Goal: Task Accomplishment & Management: Complete application form

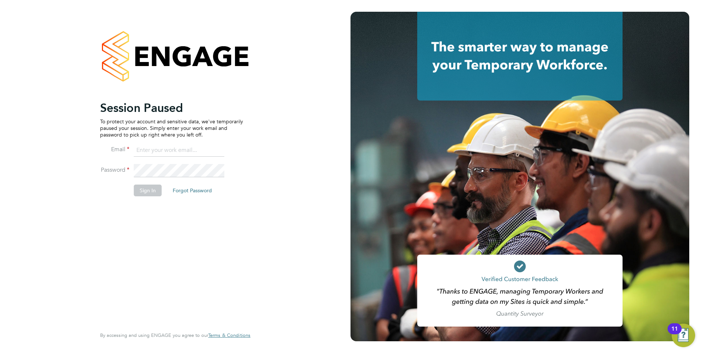
type input "mark@henry-blue.co.uk"
click at [146, 186] on button "Sign In" at bounding box center [148, 190] width 28 height 12
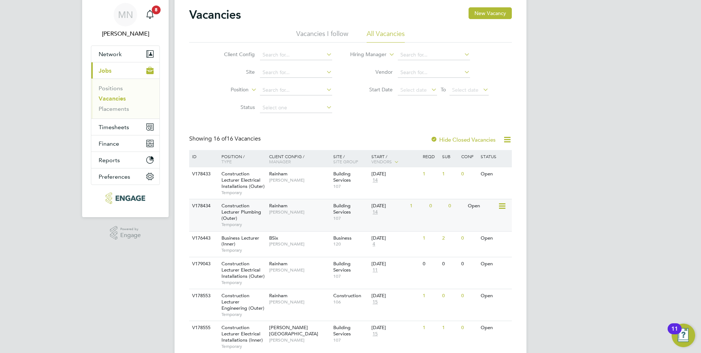
scroll to position [73, 0]
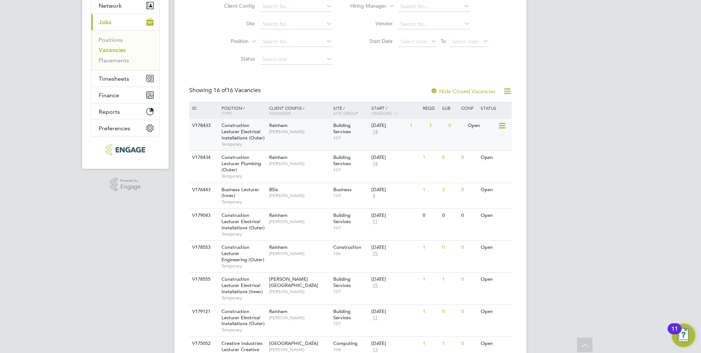
click at [238, 141] on span "Temporary" at bounding box center [243, 144] width 44 height 6
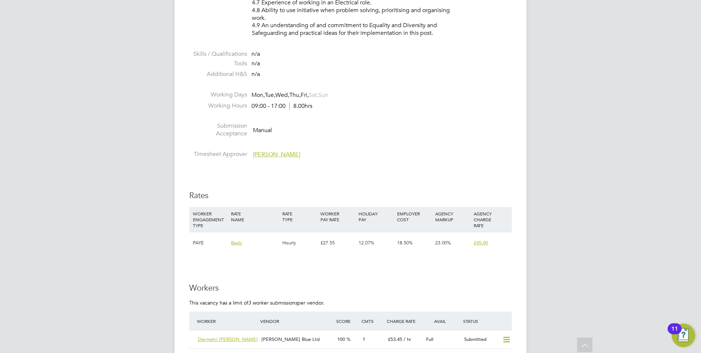
scroll to position [1210, 0]
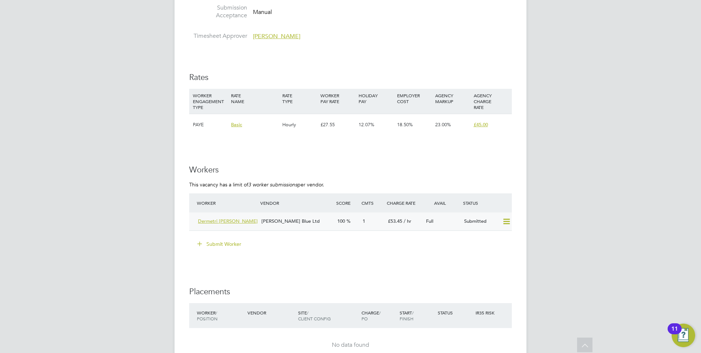
click at [213, 219] on span "Dermetri Barzey" at bounding box center [228, 221] width 60 height 6
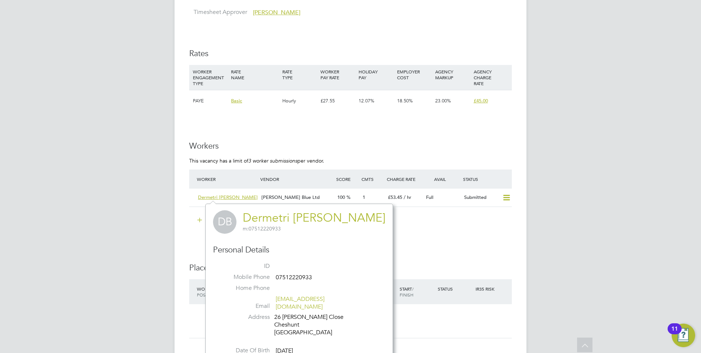
scroll to position [1247, 0]
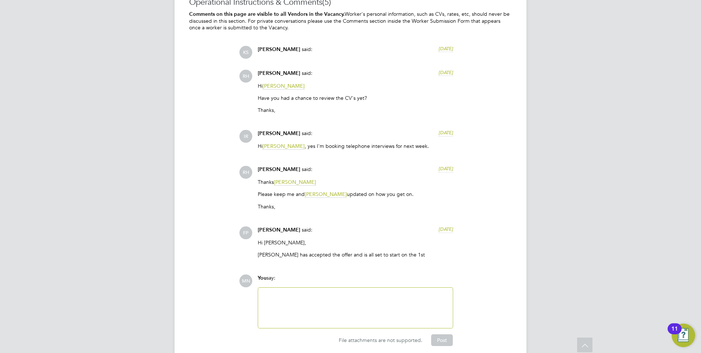
scroll to position [1613, 0]
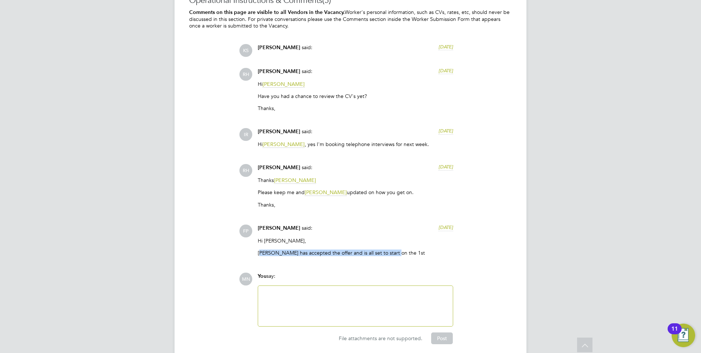
drag, startPoint x: 260, startPoint y: 252, endPoint x: 392, endPoint y: 249, distance: 132.4
click at [392, 249] on p "[PERSON_NAME] has accepted the offer and is all set to start on the 1st" at bounding box center [355, 252] width 195 height 7
click at [388, 253] on p "Dean has accepted the offer and is all set to start on the 1st" at bounding box center [355, 252] width 195 height 7
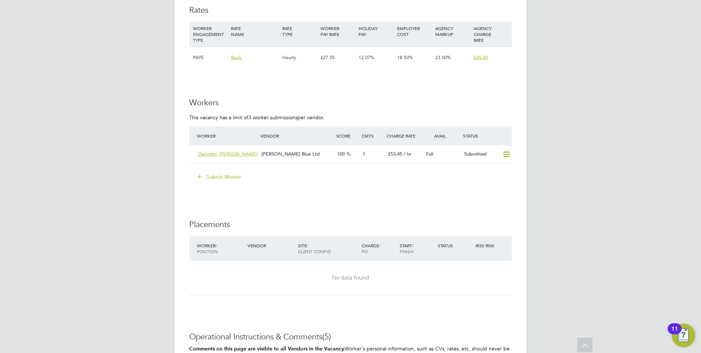
scroll to position [1173, 0]
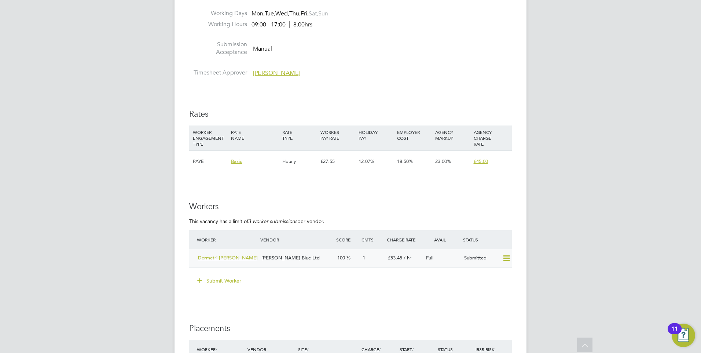
click at [212, 257] on span "Dermetri [PERSON_NAME]" at bounding box center [228, 257] width 60 height 6
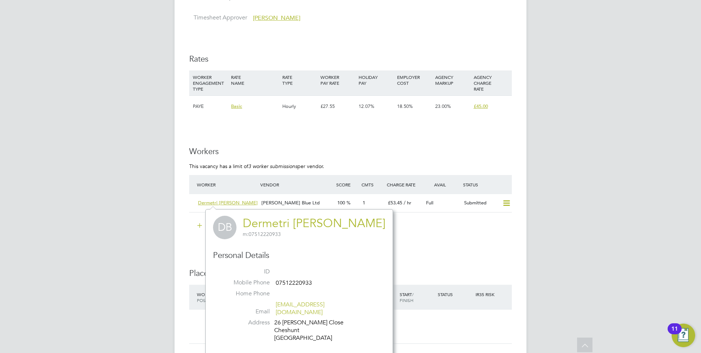
scroll to position [1320, 0]
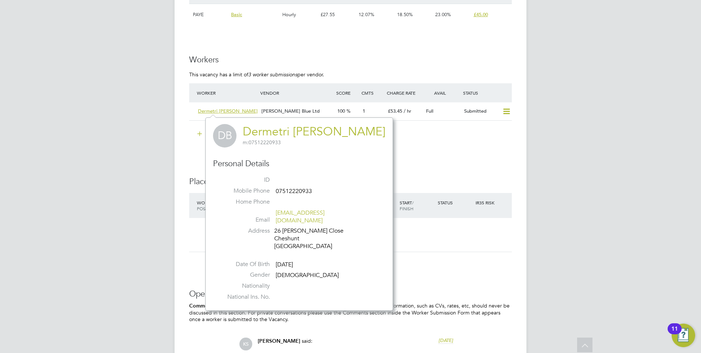
click at [228, 137] on span "DB" at bounding box center [224, 135] width 23 height 23
click at [271, 129] on link "Dermetri [PERSON_NAME]" at bounding box center [314, 131] width 143 height 14
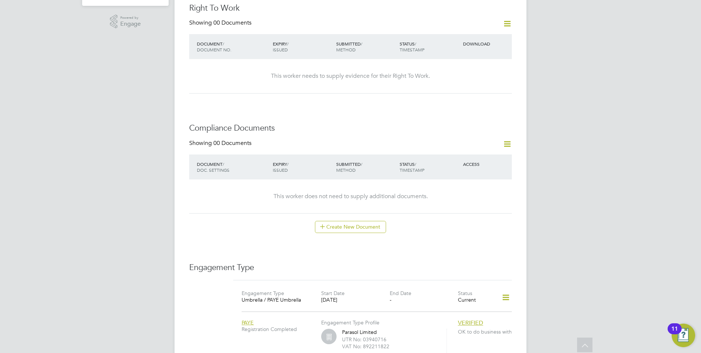
scroll to position [434, 0]
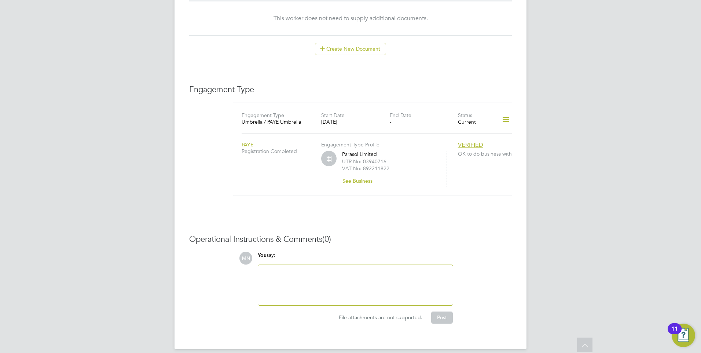
click at [362, 269] on div at bounding box center [356, 285] width 186 height 32
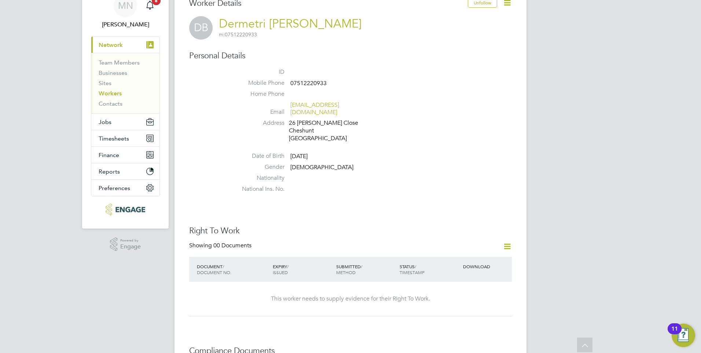
scroll to position [31, 0]
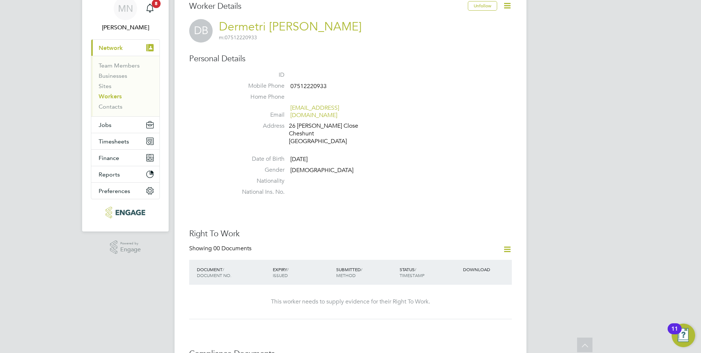
click at [261, 26] on link "Dermetri [PERSON_NAME]" at bounding box center [290, 26] width 143 height 14
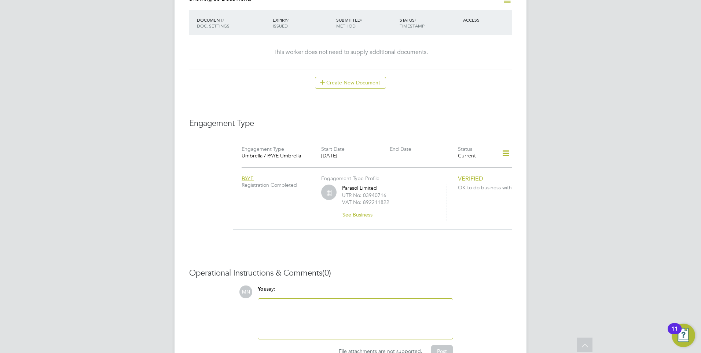
scroll to position [434, 0]
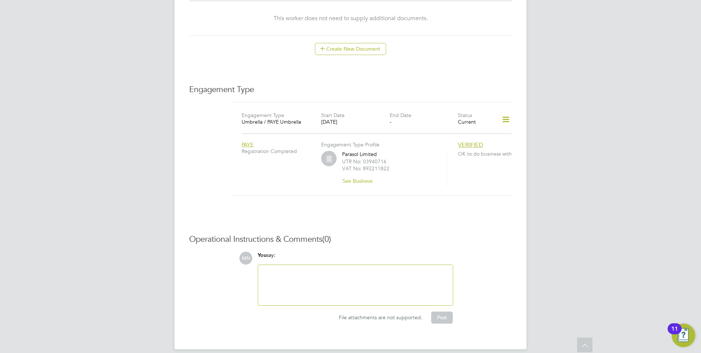
click at [337, 280] on div at bounding box center [356, 285] width 186 height 32
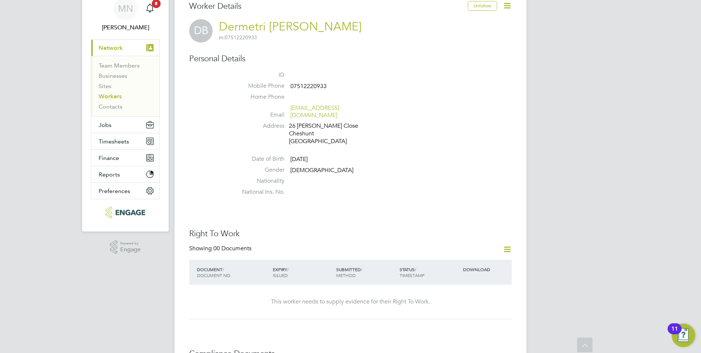
scroll to position [0, 0]
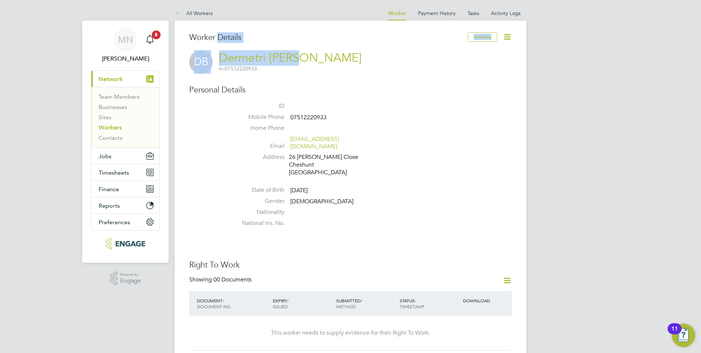
drag, startPoint x: 218, startPoint y: 48, endPoint x: 300, endPoint y: 60, distance: 82.7
drag, startPoint x: 300, startPoint y: 60, endPoint x: 306, endPoint y: 65, distance: 8.3
drag, startPoint x: 306, startPoint y: 58, endPoint x: 220, endPoint y: 62, distance: 85.9
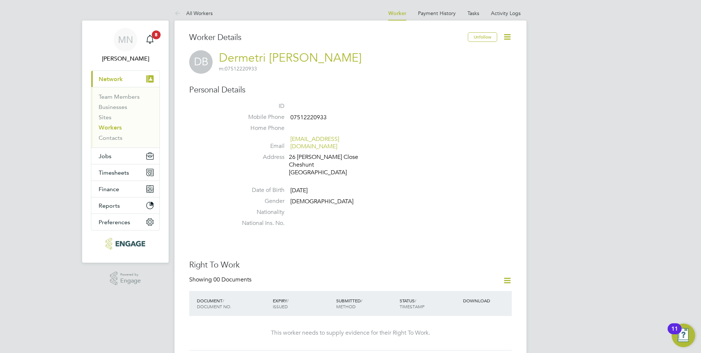
click at [220, 62] on div "DB Dermetri Barzey m: 07512220933" at bounding box center [350, 61] width 323 height 23
copy h2 "Dermetri Barzey m: 07512220933"
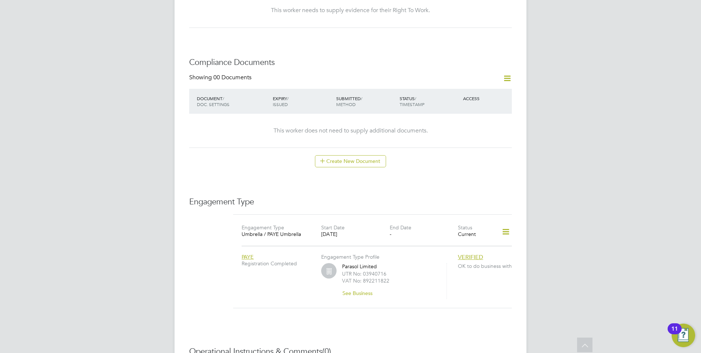
scroll to position [330, 0]
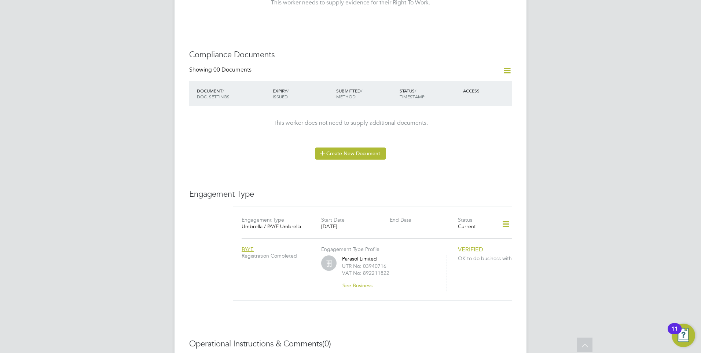
click at [347, 147] on button "Create New Document" at bounding box center [350, 153] width 71 height 12
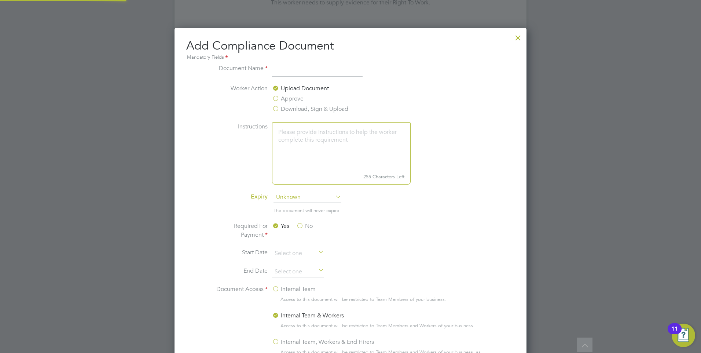
scroll to position [385, 352]
click at [283, 74] on input at bounding box center [317, 70] width 91 height 13
type input "CV"
click at [302, 198] on span "Unknown" at bounding box center [308, 197] width 68 height 11
click at [231, 197] on label "Expiry" at bounding box center [240, 197] width 55 height 8
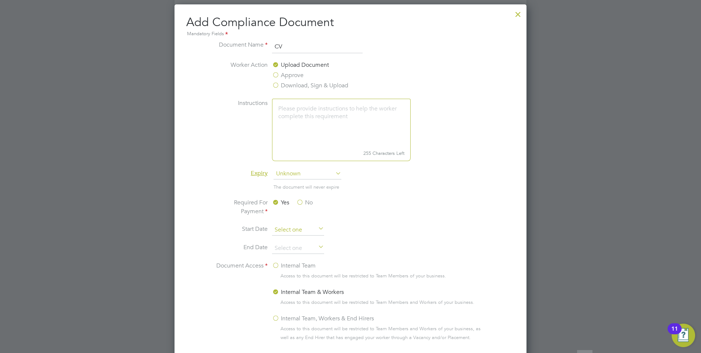
scroll to position [367, 0]
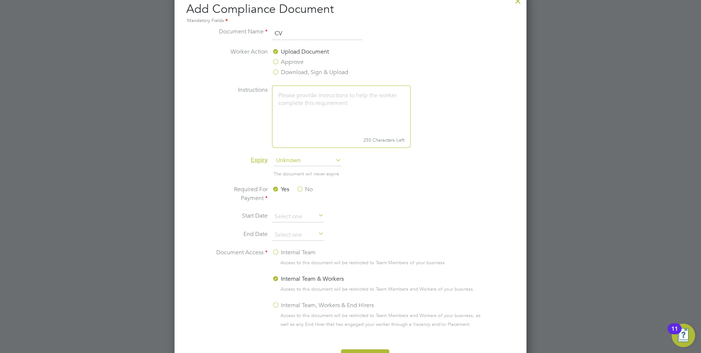
click at [301, 192] on label "No" at bounding box center [304, 189] width 16 height 9
click at [0, 0] on input "No" at bounding box center [0, 0] width 0 height 0
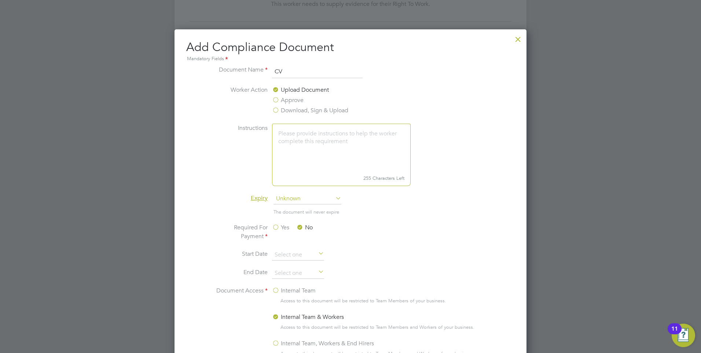
scroll to position [324, 0]
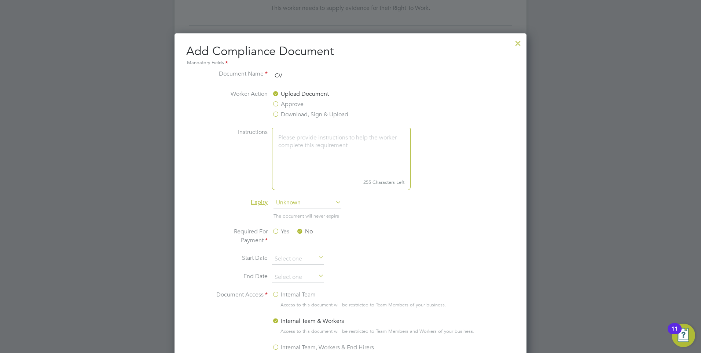
click at [331, 142] on textarea at bounding box center [341, 152] width 139 height 49
click at [278, 116] on label "Download, Sign & Upload" at bounding box center [310, 114] width 76 height 9
click at [0, 0] on input "Download, Sign & Upload" at bounding box center [0, 0] width 0 height 0
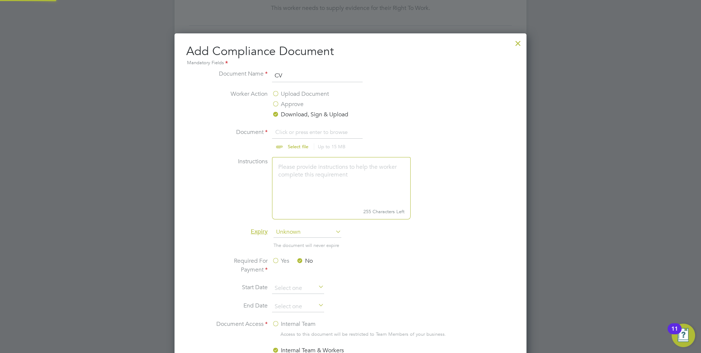
scroll to position [11, 91]
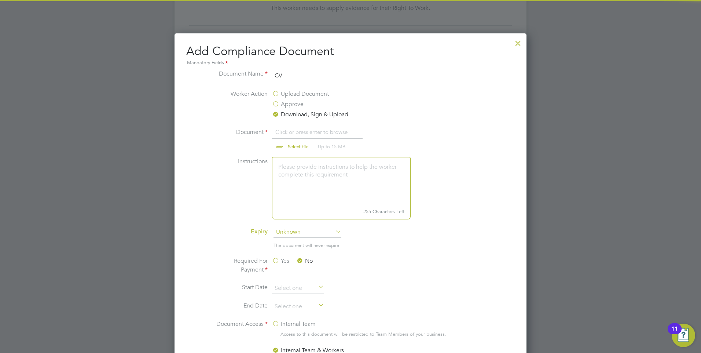
click at [299, 144] on input "file" at bounding box center [304, 139] width 115 height 22
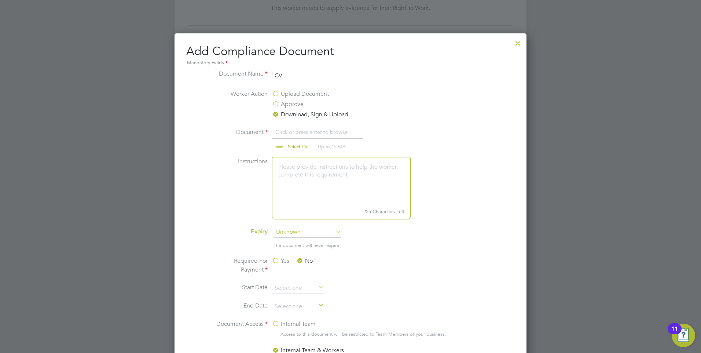
type input "C:\fakepath\Dermetri.docx"
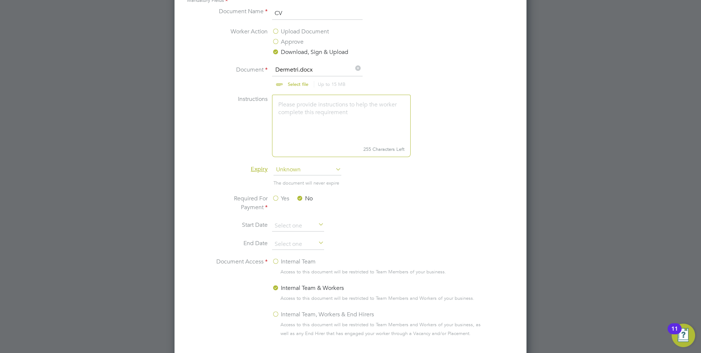
scroll to position [434, 0]
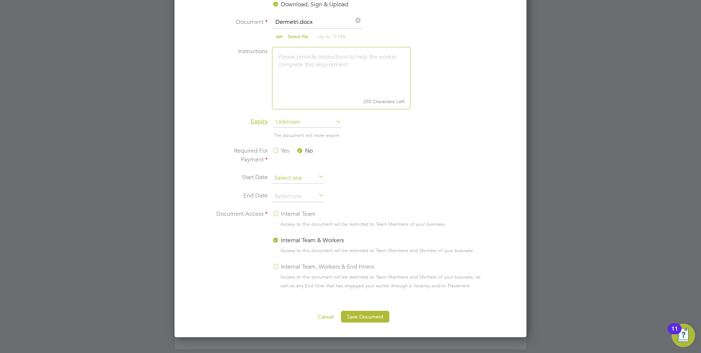
click at [302, 182] on input at bounding box center [298, 178] width 52 height 11
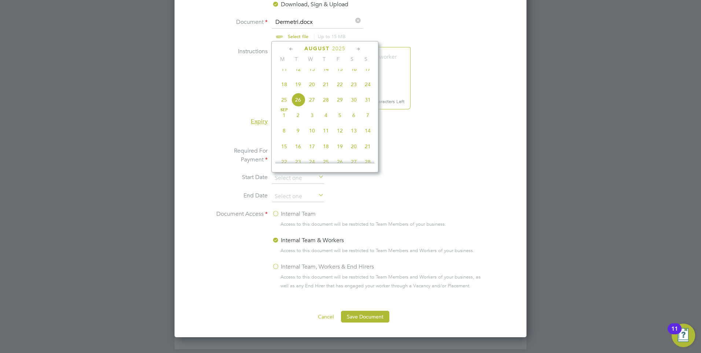
click at [297, 104] on span "26" at bounding box center [298, 100] width 14 height 14
type input "26 Aug 2025"
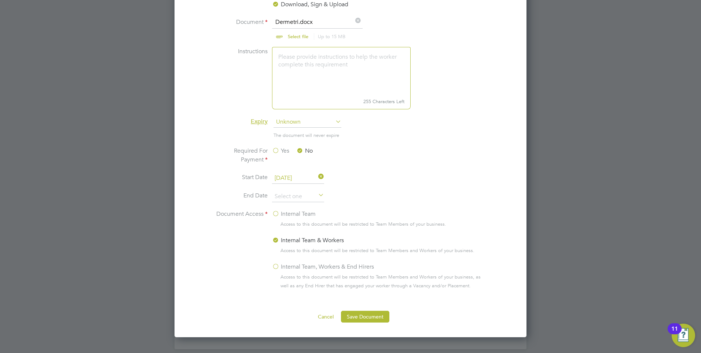
click at [317, 195] on icon at bounding box center [317, 195] width 0 height 10
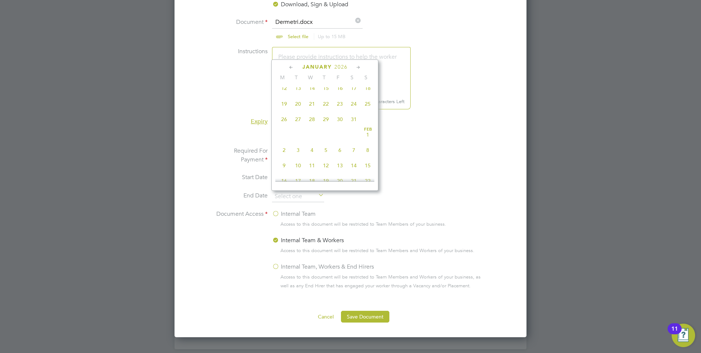
scroll to position [635, 0]
click at [325, 101] on span "Jan 1" at bounding box center [326, 94] width 14 height 14
type input "01 Jan 2026"
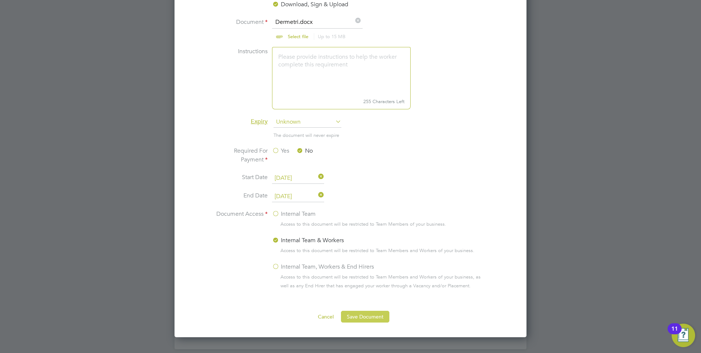
click at [366, 318] on button "Save Document" at bounding box center [365, 317] width 48 height 12
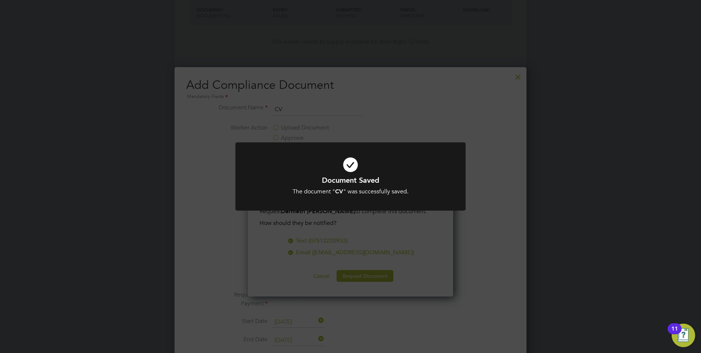
scroll to position [288, 0]
click at [474, 137] on div "Document Saved The document " CV " was successfully saved. Cancel Okay" at bounding box center [350, 176] width 701 height 353
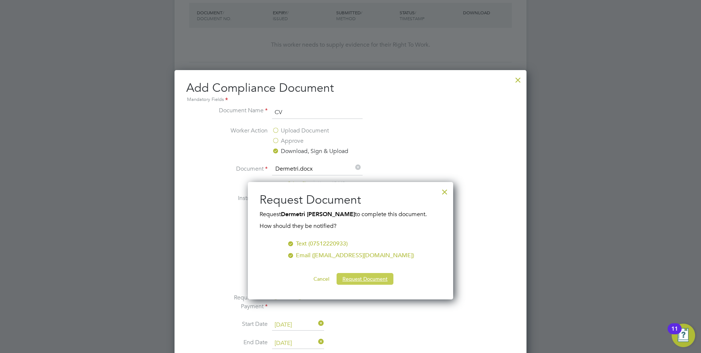
click at [352, 278] on button "Request Document" at bounding box center [365, 279] width 57 height 12
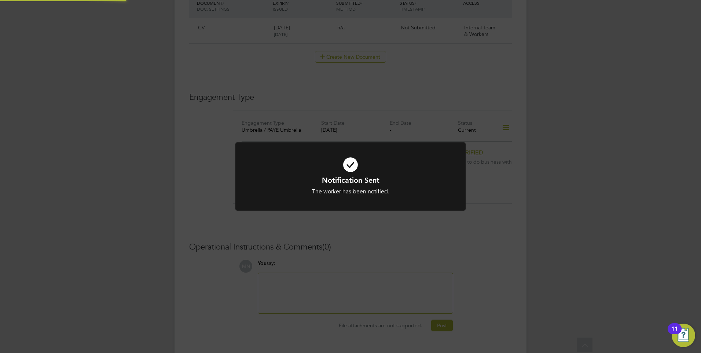
scroll to position [426, 0]
click at [392, 254] on div "Notification Sent The worker has been notified. Cancel Okay" at bounding box center [350, 176] width 701 height 353
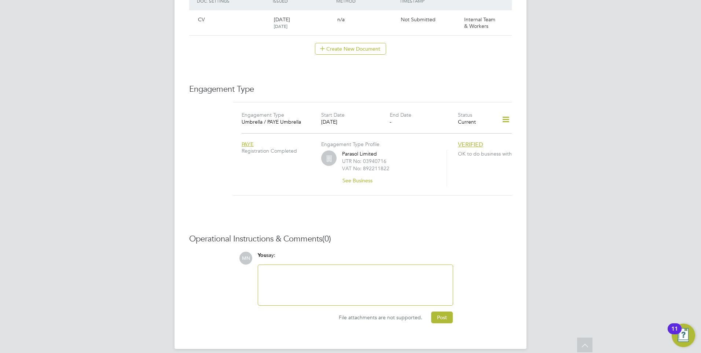
click at [360, 270] on div at bounding box center [356, 285] width 186 height 32
drag, startPoint x: 321, startPoint y: 265, endPoint x: 375, endPoint y: 285, distance: 57.8
click at [321, 269] on div at bounding box center [356, 285] width 186 height 32
click at [379, 305] on div "File attachments are not supported. Post" at bounding box center [355, 314] width 203 height 18
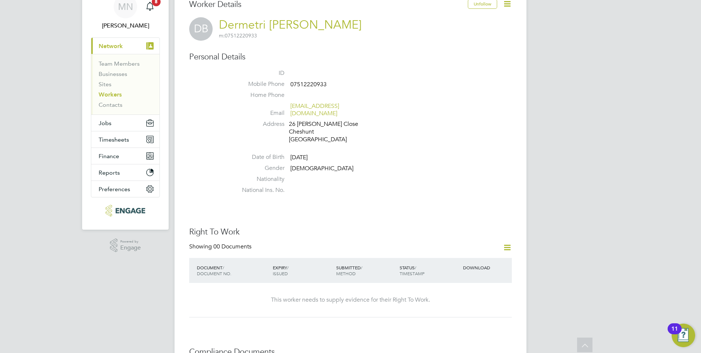
scroll to position [0, 0]
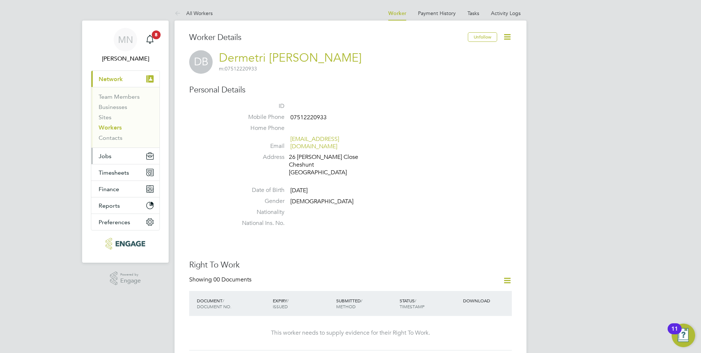
click at [112, 159] on button "Jobs" at bounding box center [125, 156] width 68 height 16
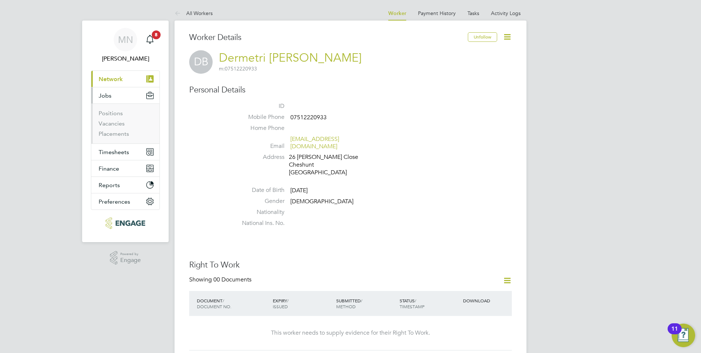
click at [108, 117] on li "Positions" at bounding box center [126, 115] width 55 height 10
click at [111, 122] on link "Vacancies" at bounding box center [112, 123] width 26 height 7
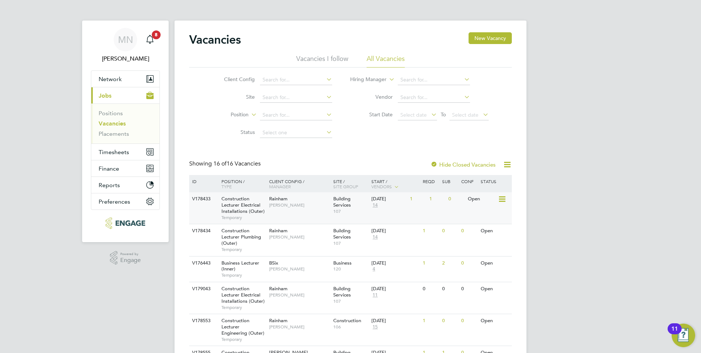
click at [245, 205] on span "Construction Lecturer Electrical Installations (Outer)" at bounding box center [242, 204] width 43 height 19
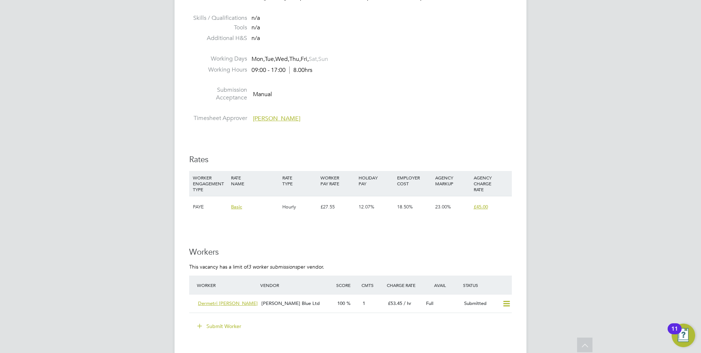
scroll to position [1173, 0]
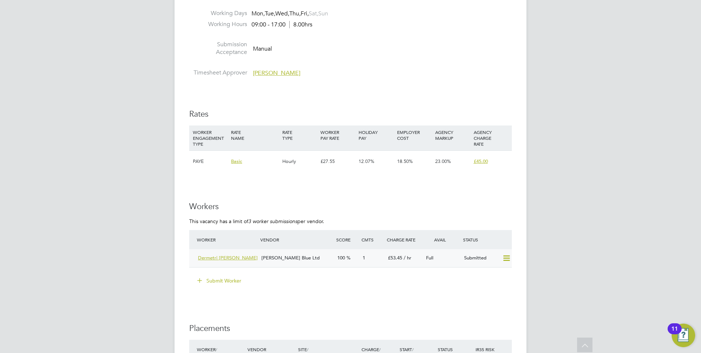
click at [507, 260] on icon at bounding box center [506, 258] width 9 height 6
click at [378, 276] on div "Submit Worker" at bounding box center [352, 281] width 320 height 12
click at [214, 257] on span "Dermetri [PERSON_NAME]" at bounding box center [228, 257] width 60 height 6
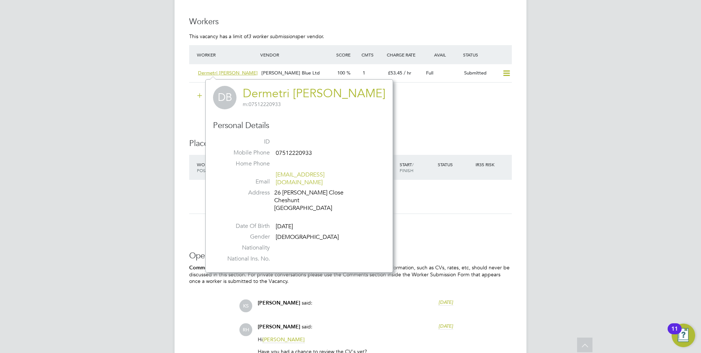
scroll to position [1393, 0]
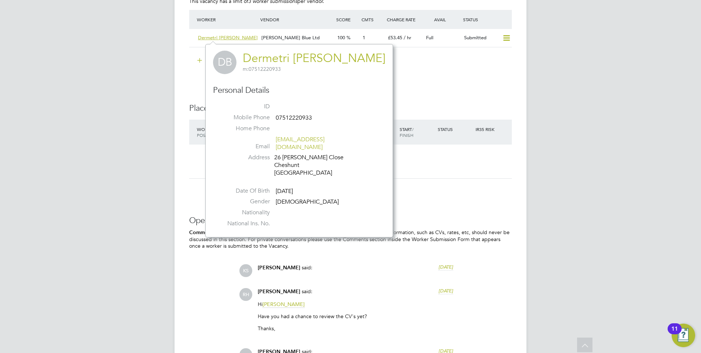
click at [388, 184] on div "Worker / Position Vendor Site / Client Config Charge / PO Start / Finish Status…" at bounding box center [350, 153] width 323 height 67
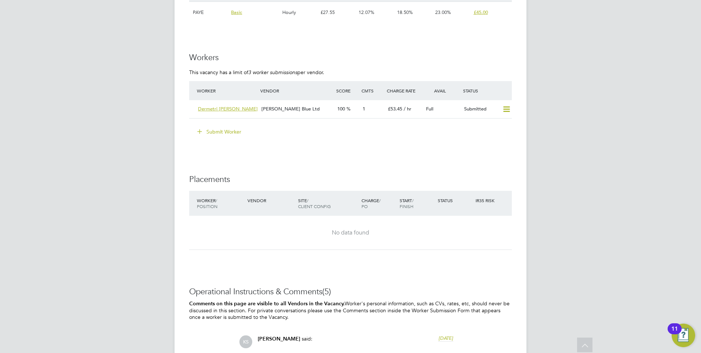
scroll to position [1210, 0]
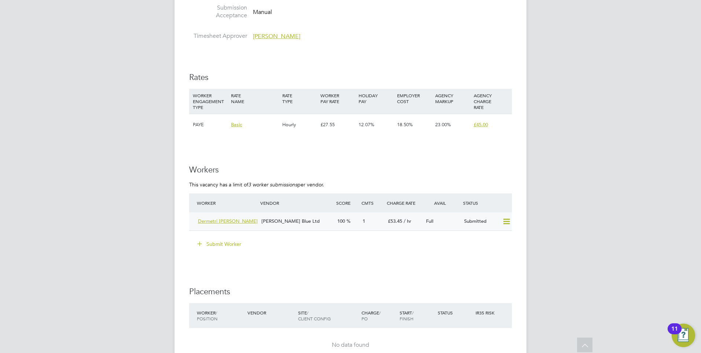
click at [214, 219] on span "Dermetri [PERSON_NAME]" at bounding box center [228, 221] width 60 height 6
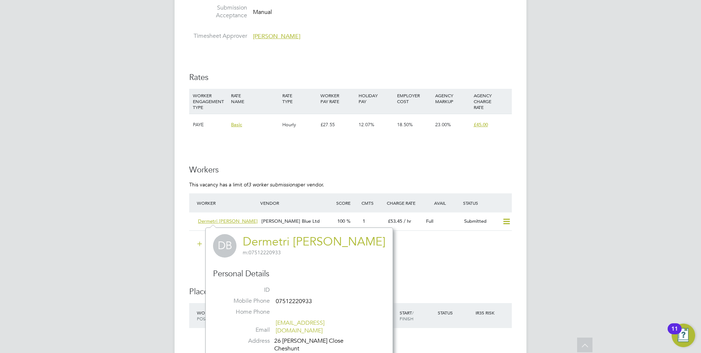
click at [261, 240] on link "Dermetri [PERSON_NAME]" at bounding box center [314, 241] width 143 height 14
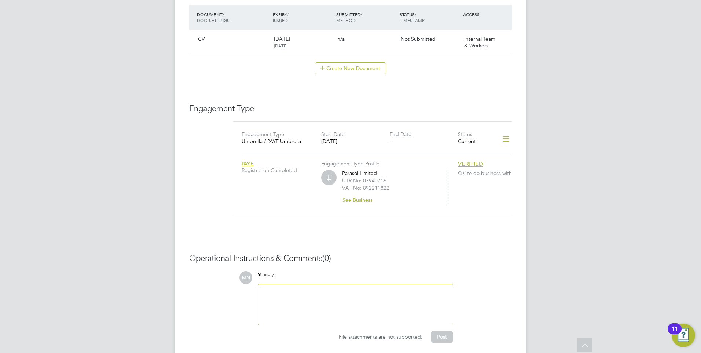
scroll to position [426, 0]
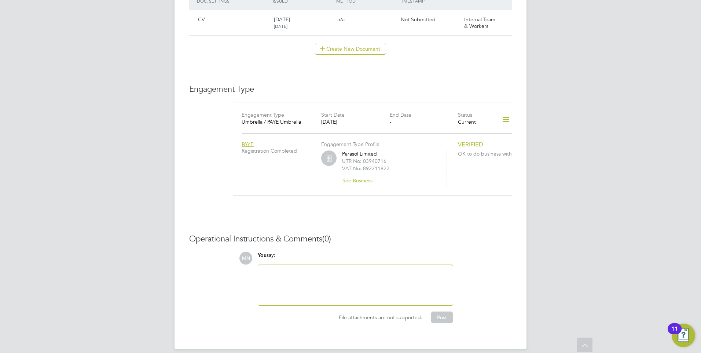
click at [342, 276] on div at bounding box center [356, 285] width 186 height 32
click at [344, 272] on div at bounding box center [356, 285] width 186 height 32
paste div
click at [348, 275] on div "Dermetri [PERSON_NAME] m: 07512220933" at bounding box center [356, 285] width 186 height 32
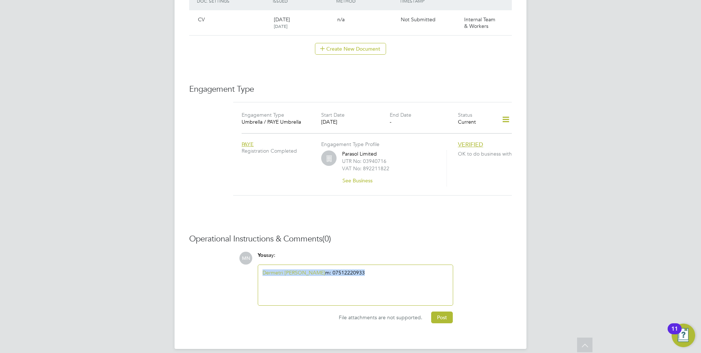
drag, startPoint x: 356, startPoint y: 264, endPoint x: 247, endPoint y: 261, distance: 108.9
click at [247, 261] on div "MN You say: Dermetri [PERSON_NAME] m: 07512220933 Attachments are not supported…" at bounding box center [375, 287] width 273 height 71
click at [330, 269] on div at bounding box center [356, 285] width 186 height 32
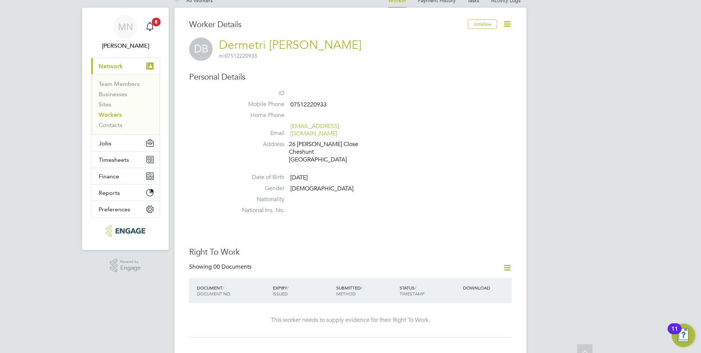
scroll to position [0, 0]
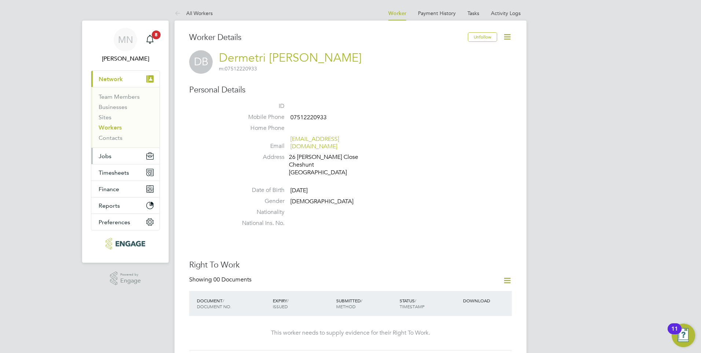
click at [115, 153] on button "Jobs" at bounding box center [125, 156] width 68 height 16
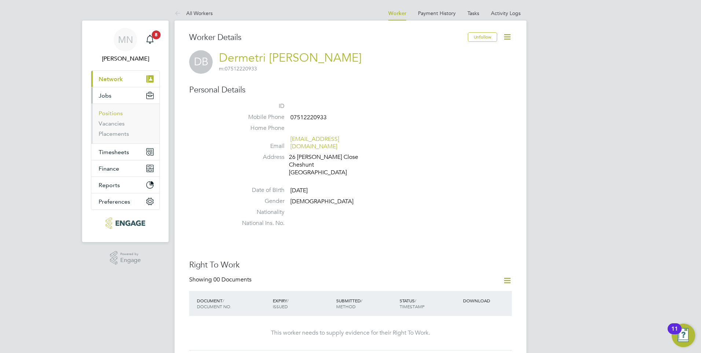
click at [112, 116] on link "Positions" at bounding box center [111, 113] width 24 height 7
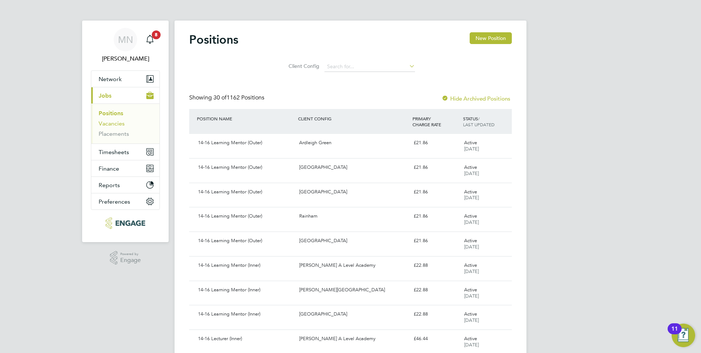
click at [110, 123] on link "Vacancies" at bounding box center [112, 123] width 26 height 7
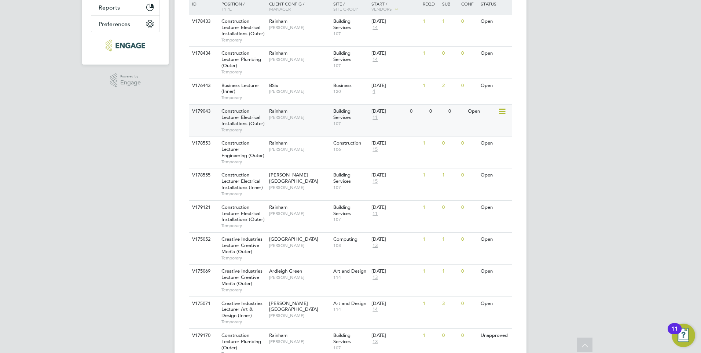
scroll to position [183, 0]
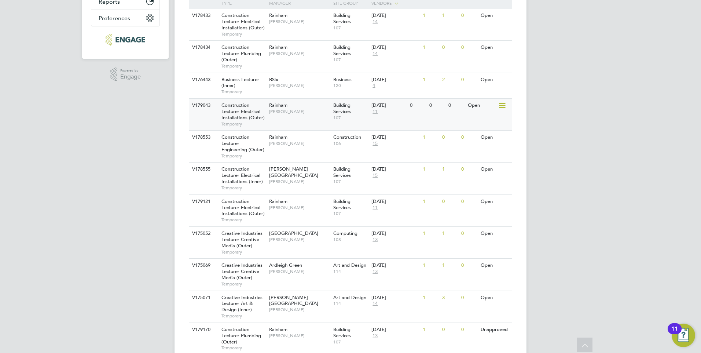
click at [239, 119] on span "Construction Lecturer Electrical Installations (Outer)" at bounding box center [242, 111] width 43 height 19
